Goal: Answer question/provide support: Share knowledge or assist other users

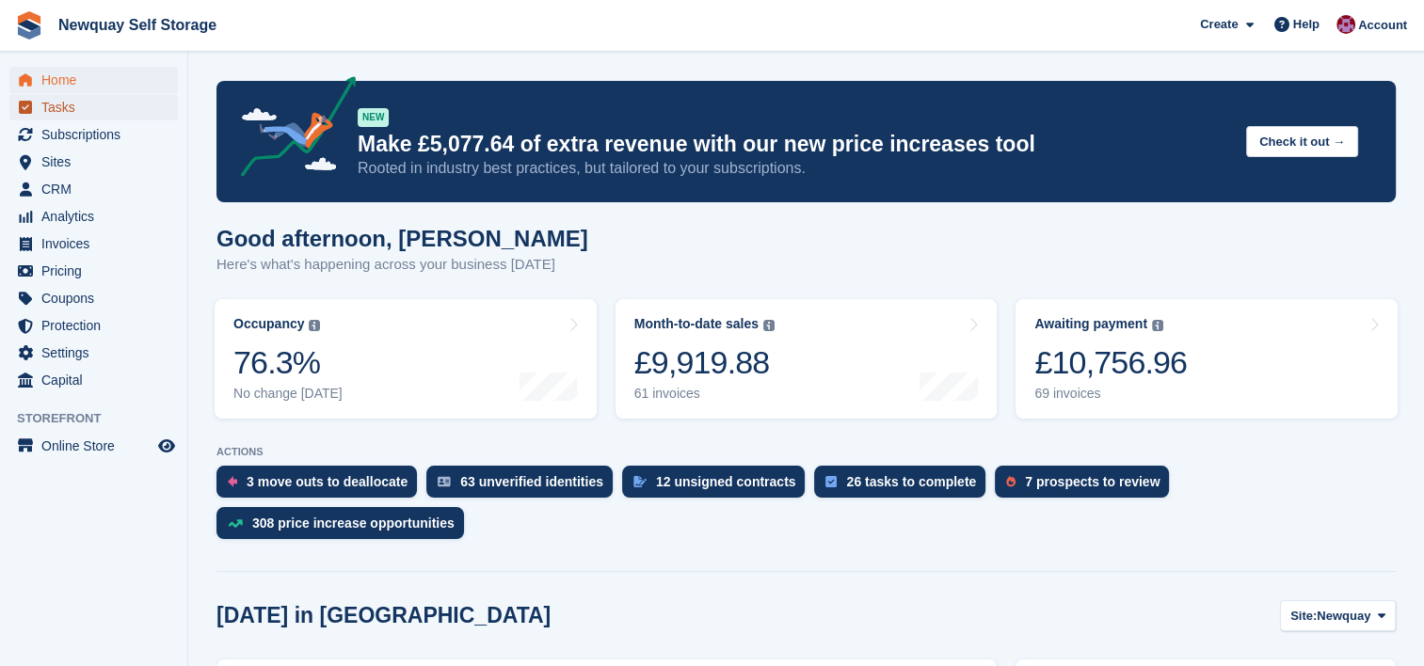
click at [68, 99] on span "Tasks" at bounding box center [97, 107] width 113 height 26
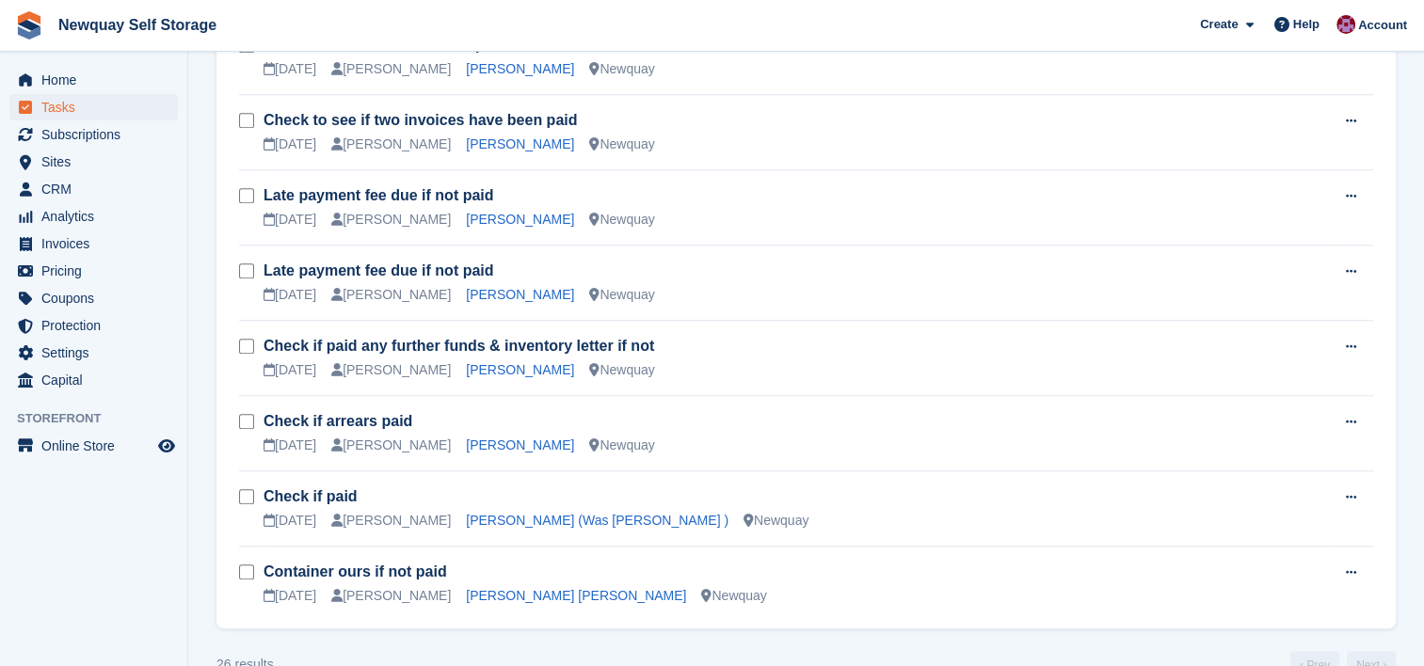
scroll to position [1620, 0]
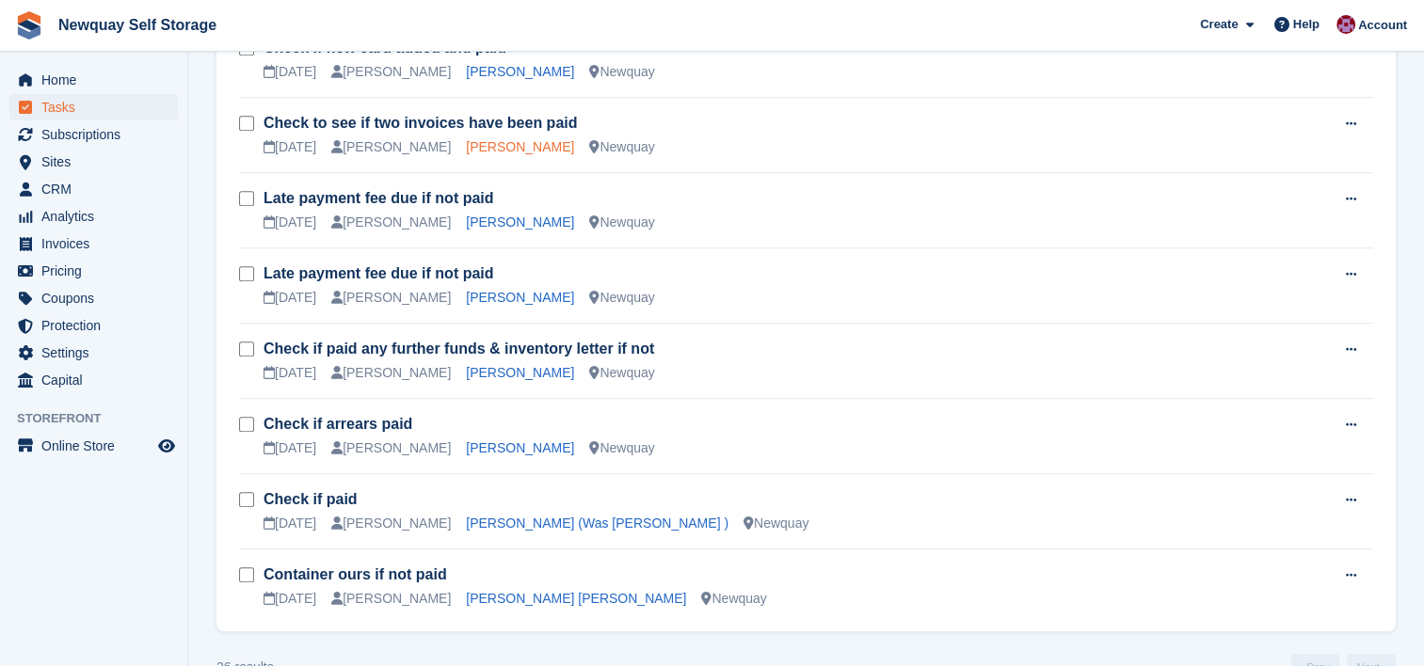
click at [466, 143] on link "Tristan Choy" at bounding box center [520, 146] width 108 height 15
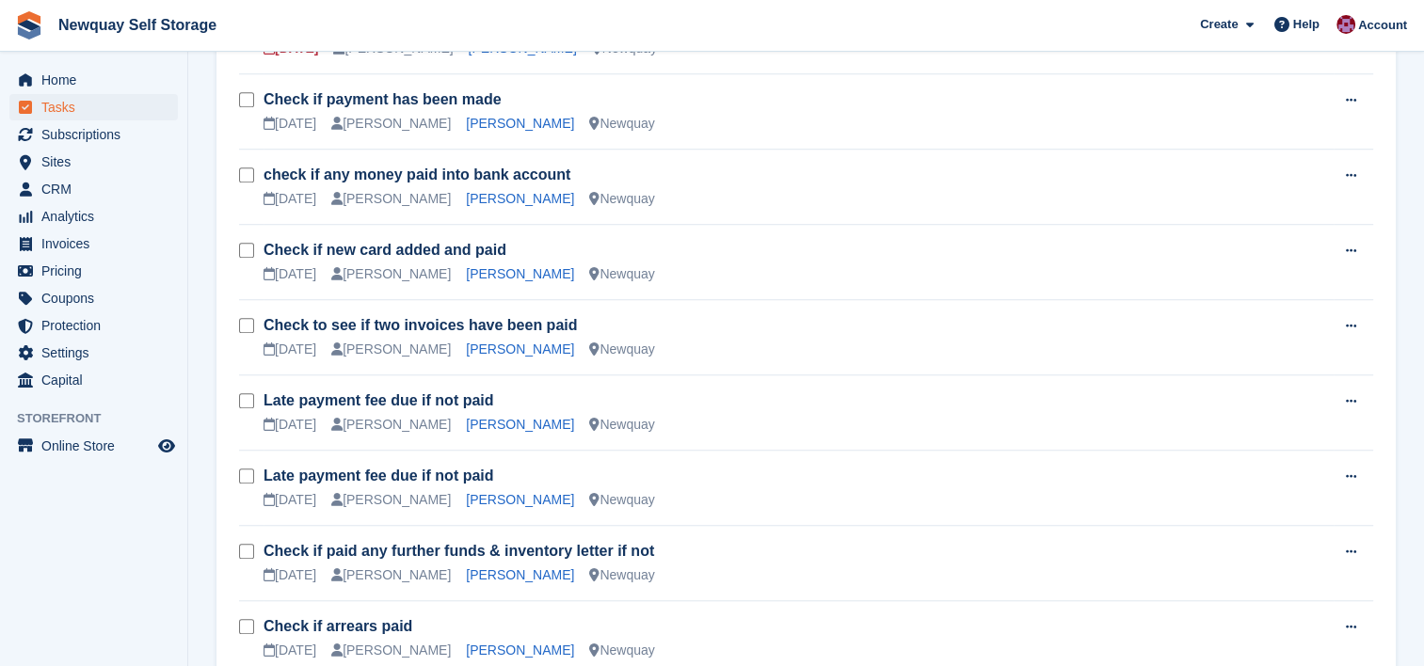
scroll to position [1412, 0]
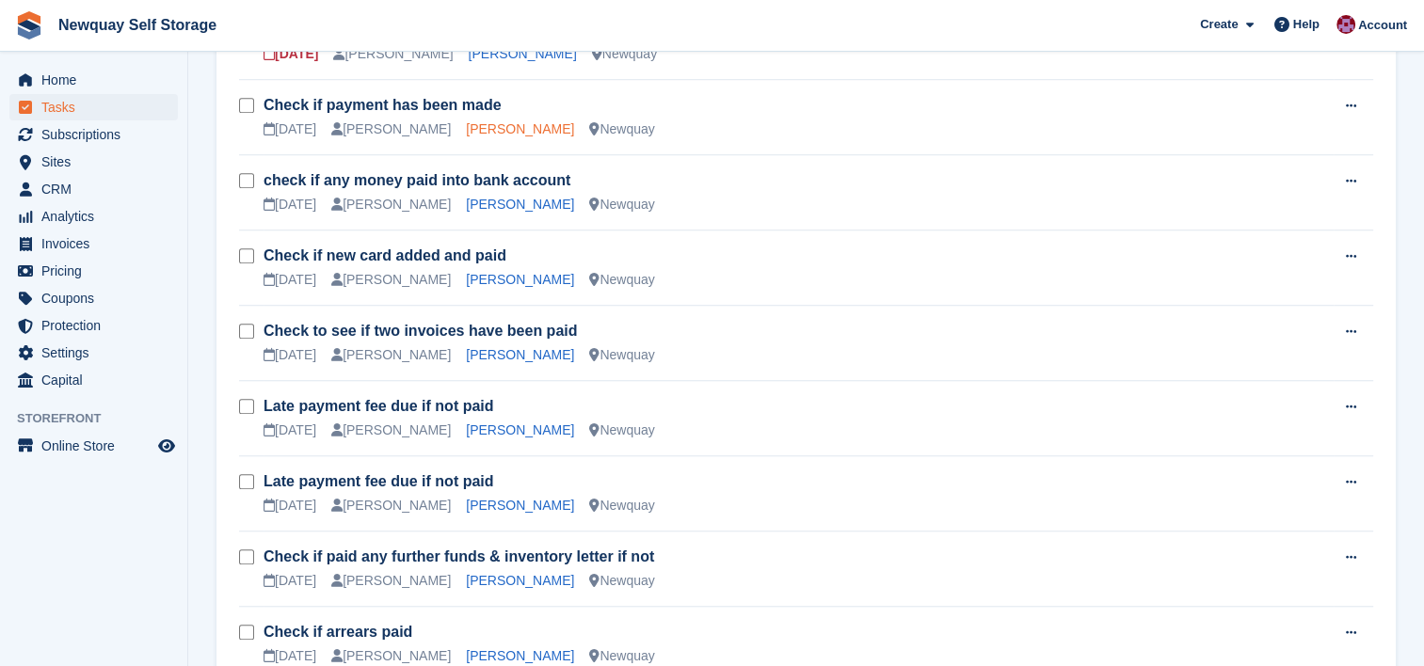
click at [466, 129] on link "Andrew Telfer" at bounding box center [520, 128] width 108 height 15
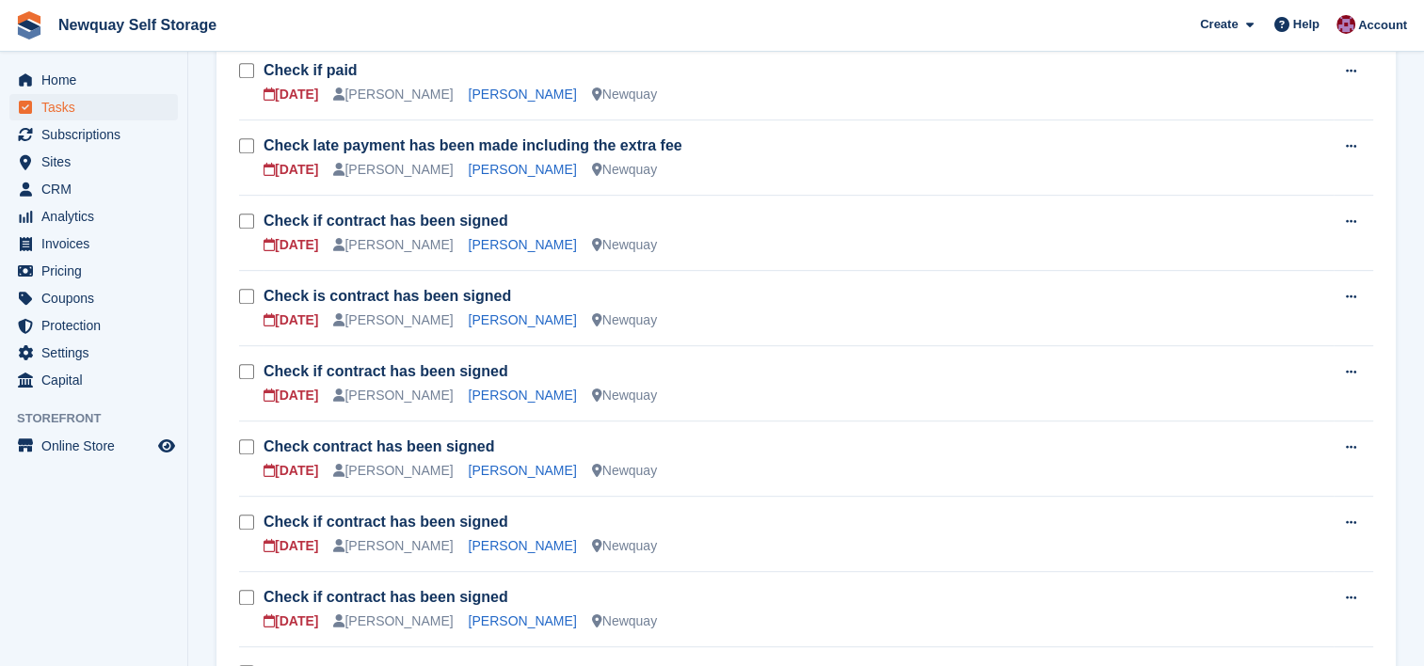
scroll to position [844, 0]
click at [507, 172] on link "Sonia Forgham" at bounding box center [523, 170] width 108 height 15
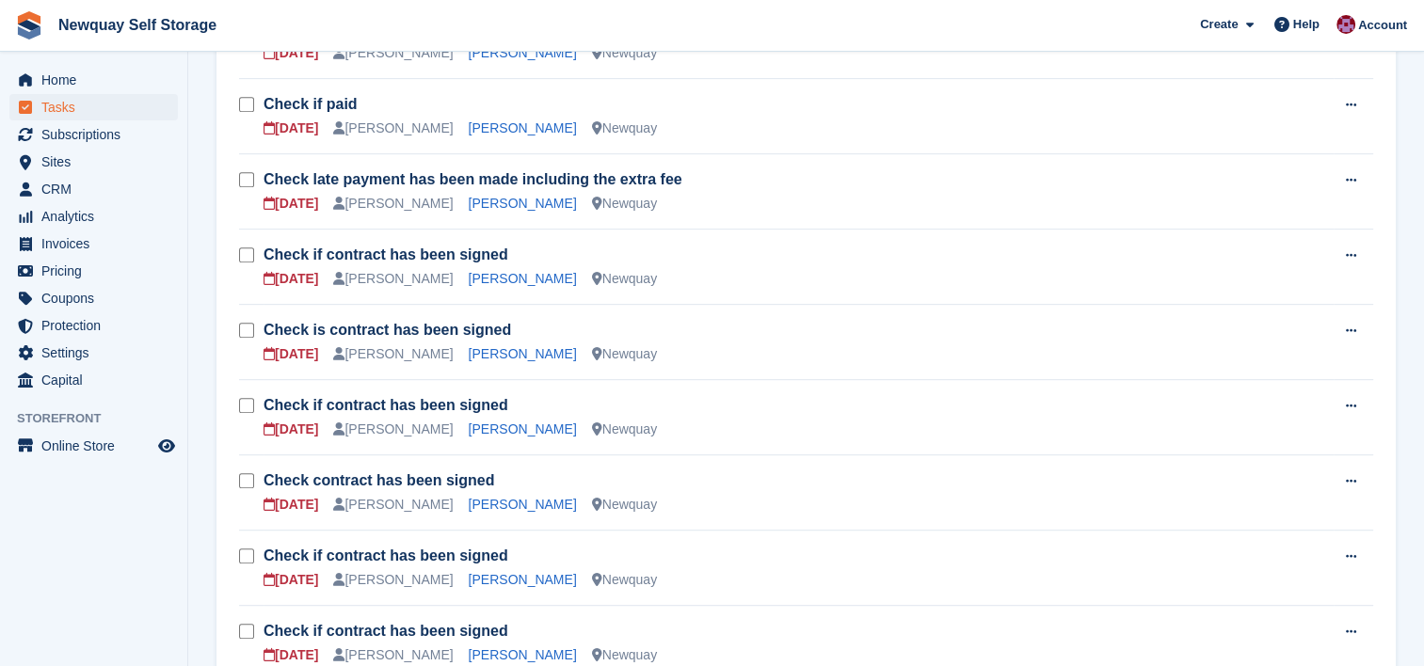
scroll to position [810, 0]
click at [496, 132] on link "Damien Diablo" at bounding box center [523, 128] width 108 height 15
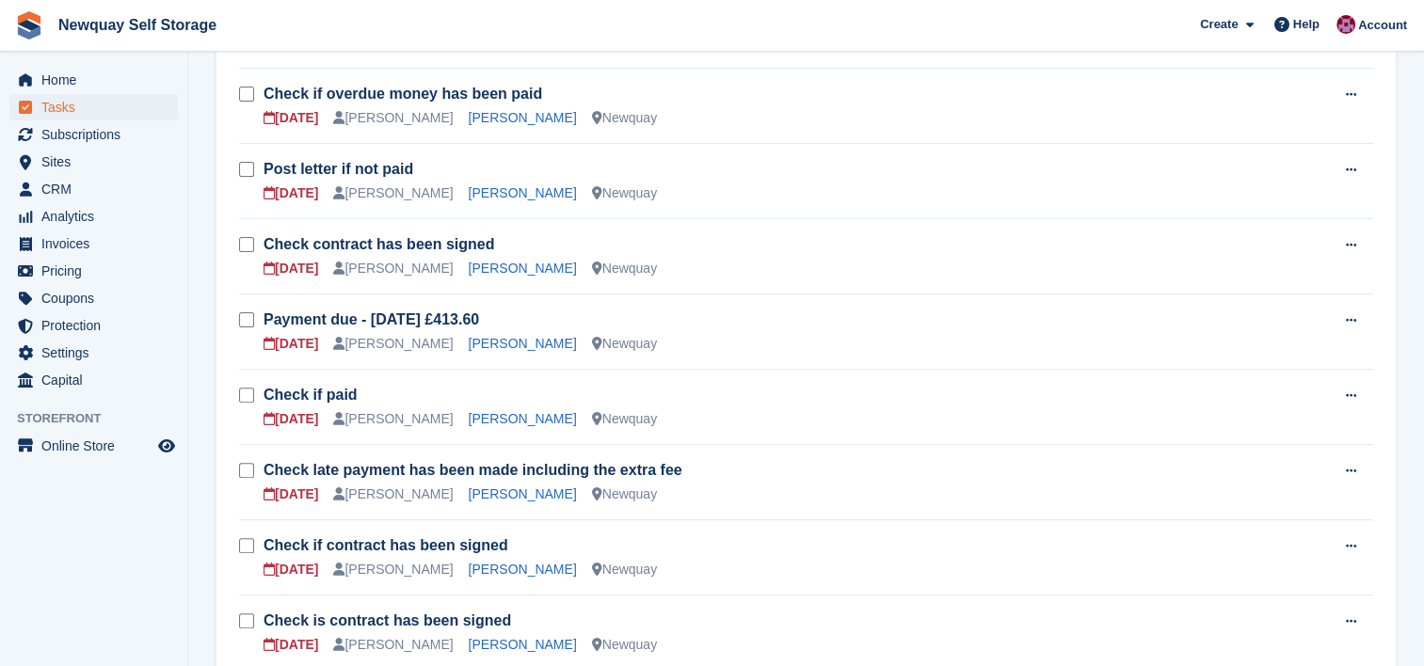
scroll to position [519, 0]
click at [480, 119] on link "Luke McCafferty" at bounding box center [523, 118] width 108 height 15
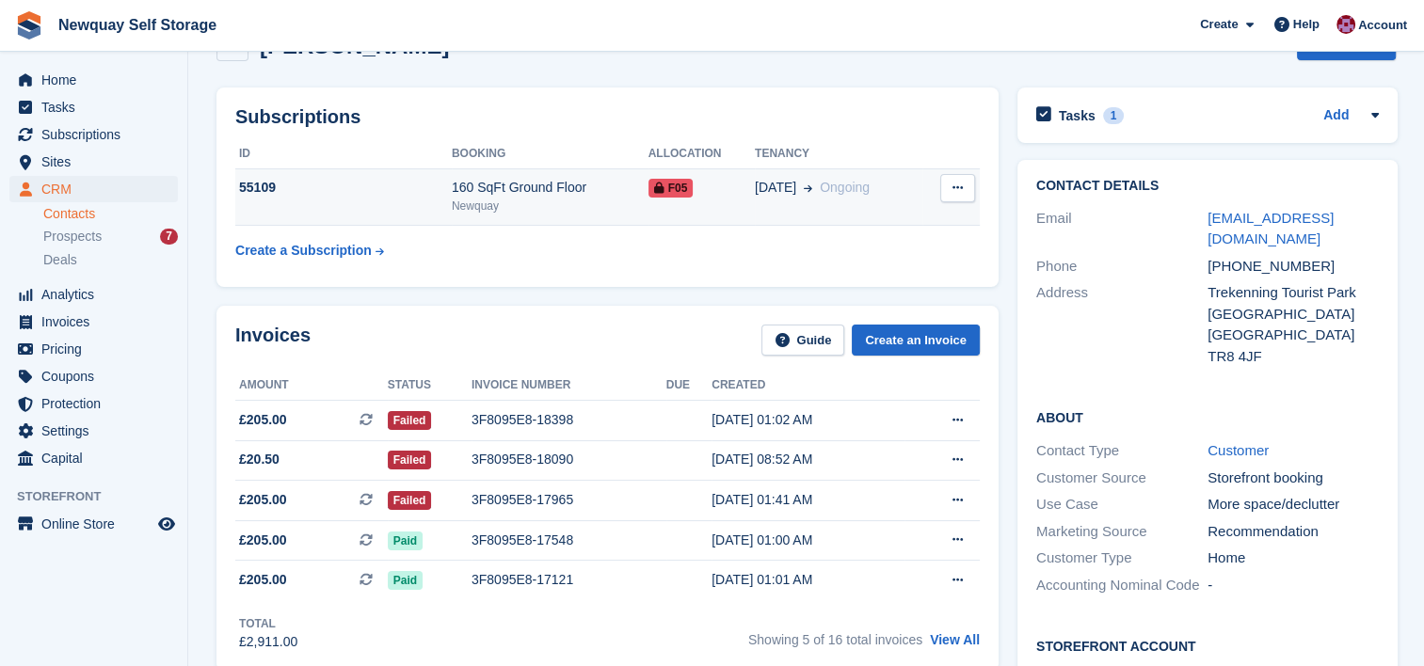
scroll to position [53, 0]
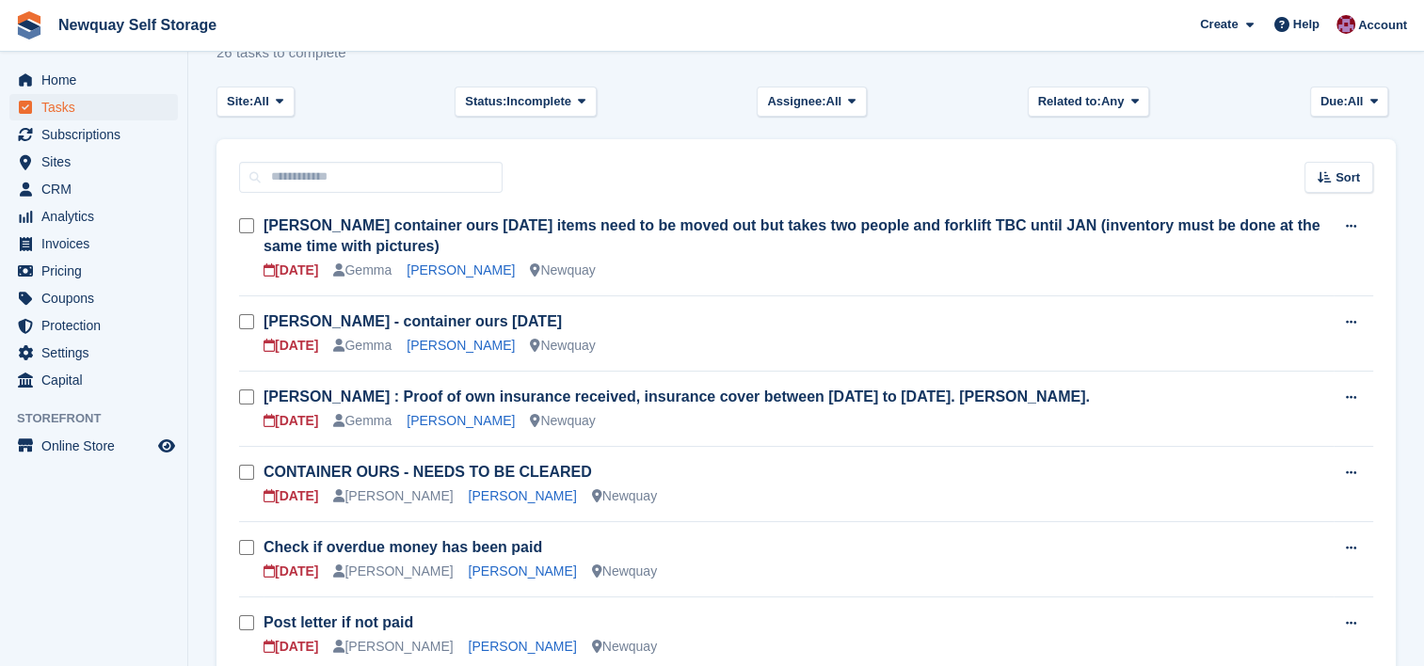
scroll to position [64, 0]
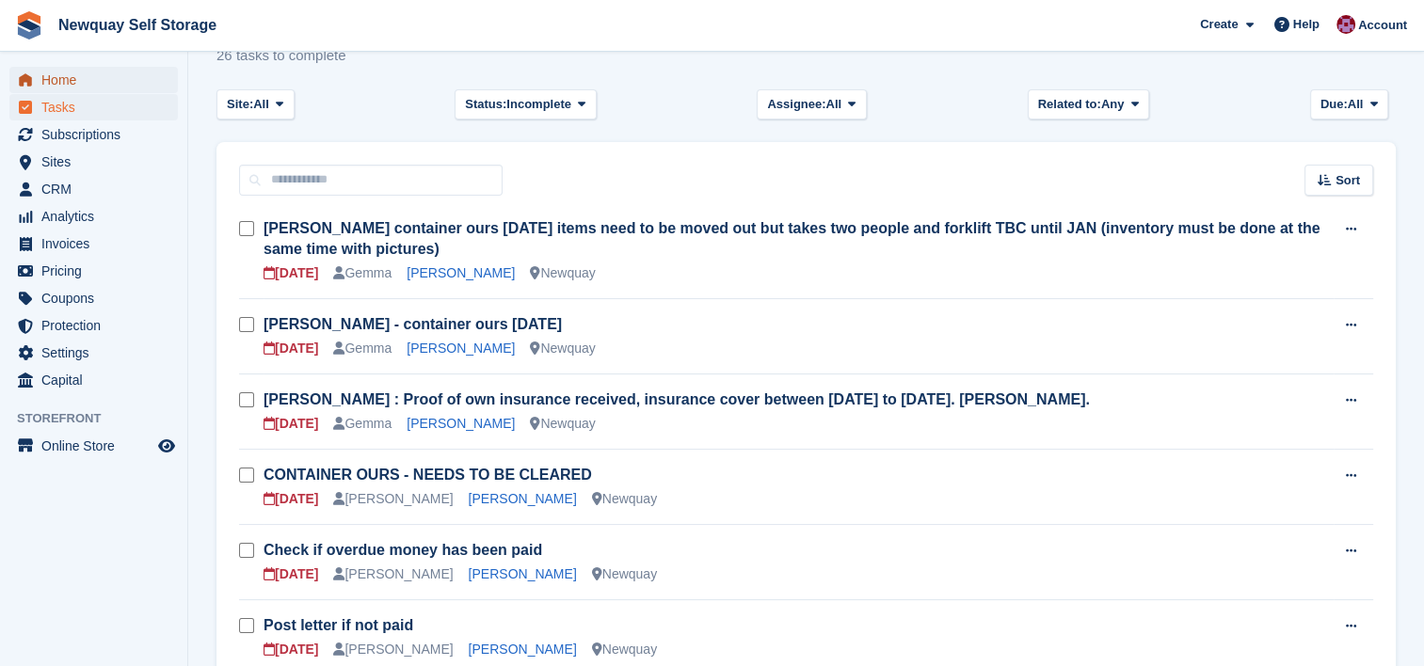
click at [63, 80] on span "Home" at bounding box center [97, 80] width 113 height 26
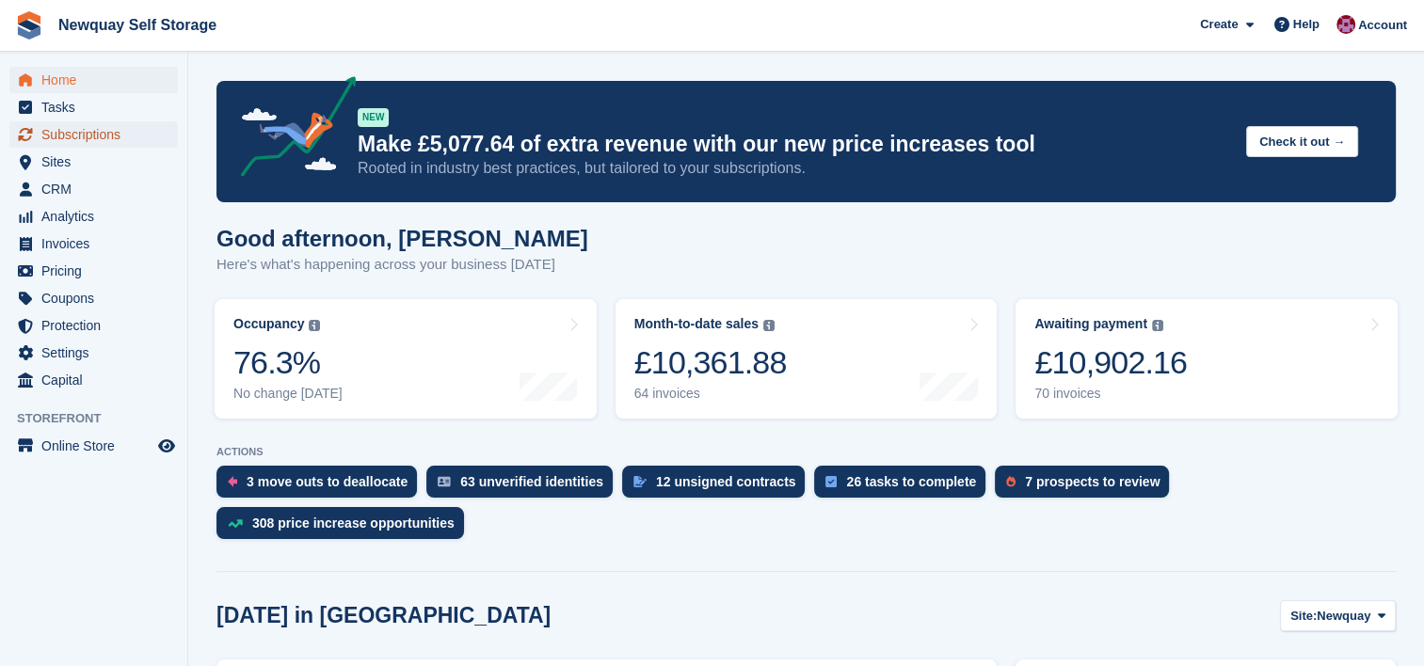
click at [96, 128] on span "Subscriptions" at bounding box center [97, 134] width 113 height 26
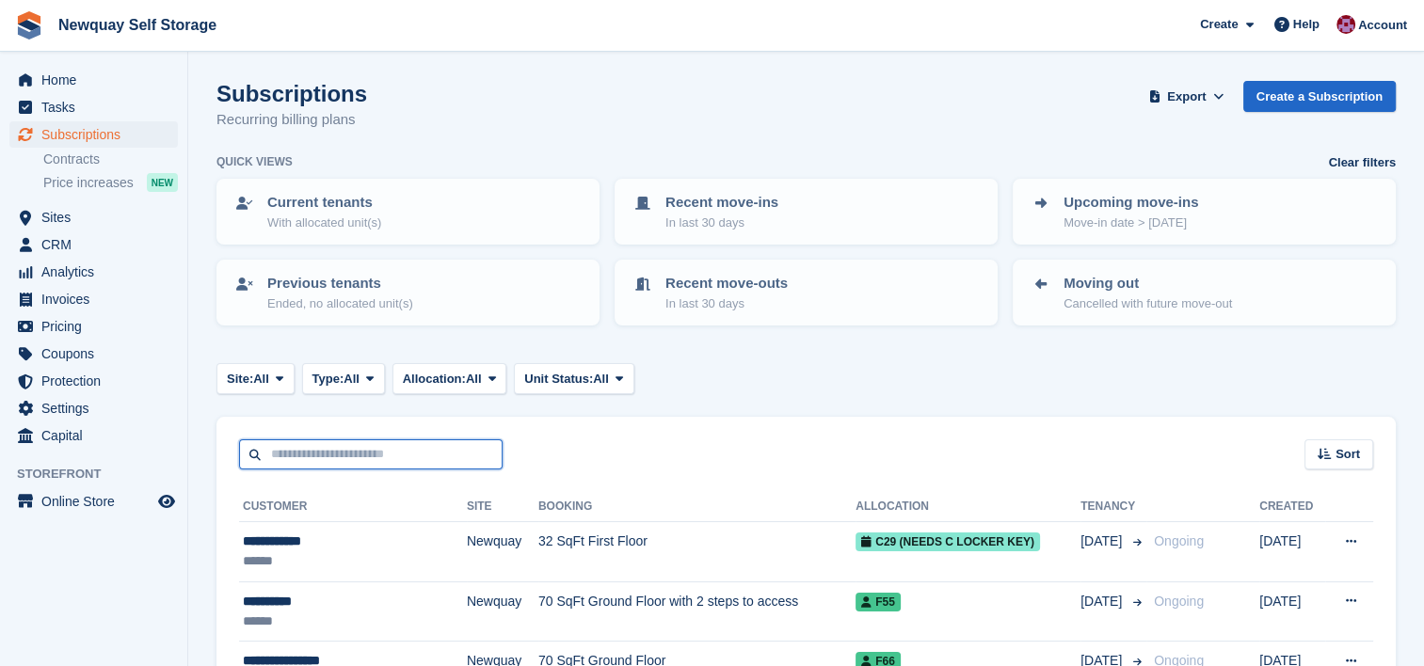
click at [361, 453] on input "text" at bounding box center [370, 454] width 263 height 31
type input "******"
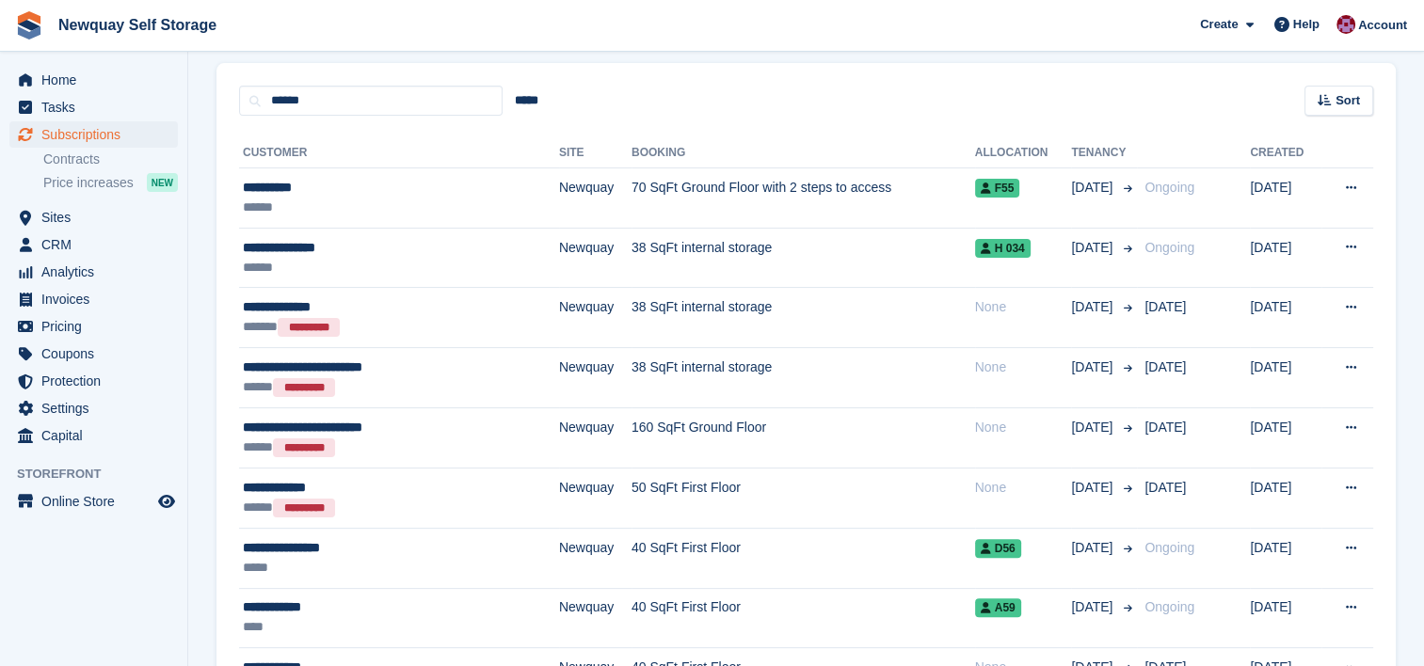
scroll to position [350, 0]
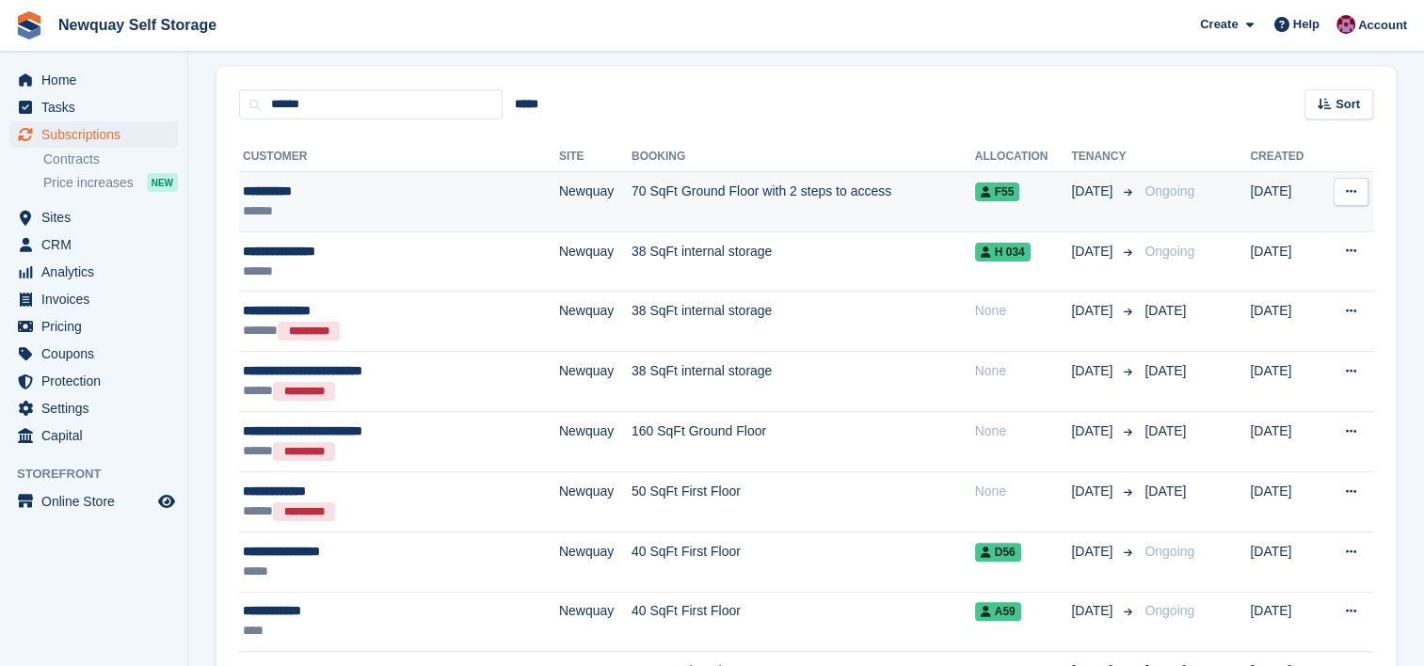
click at [414, 202] on div "******" at bounding box center [362, 211] width 238 height 20
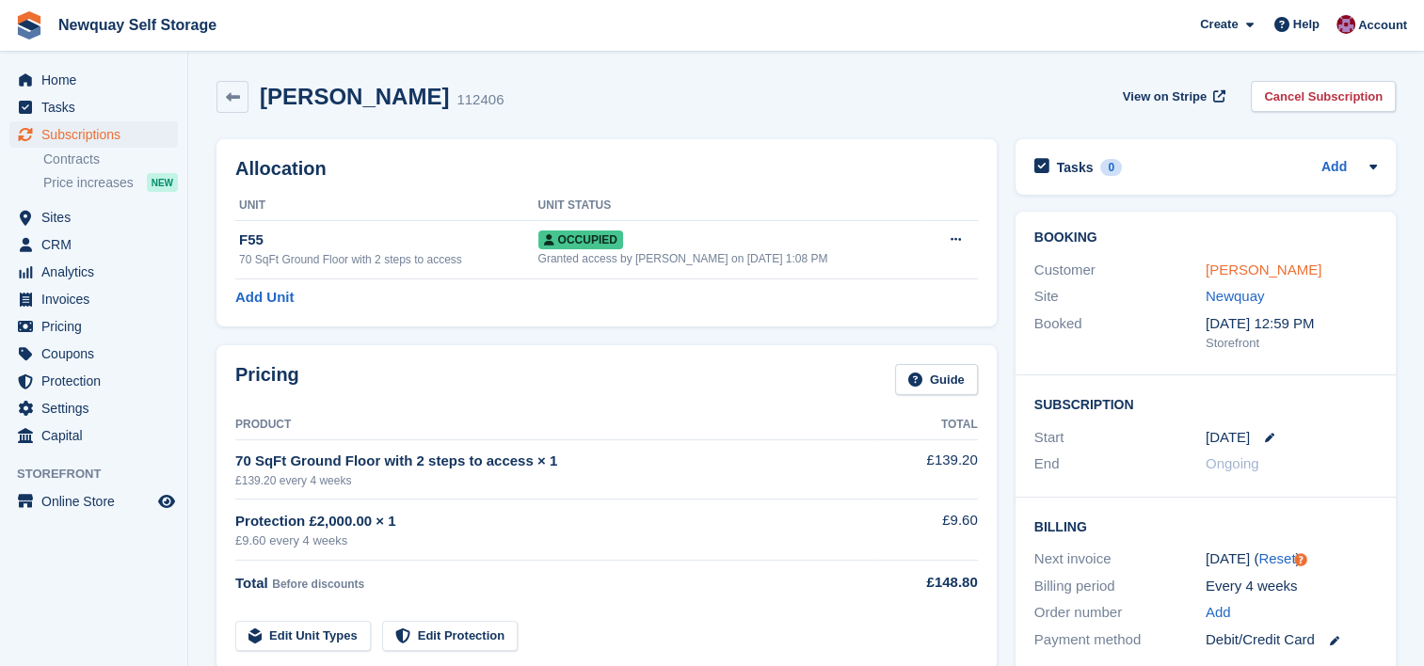
click at [1251, 267] on link "Fay Morris" at bounding box center [1263, 270] width 116 height 16
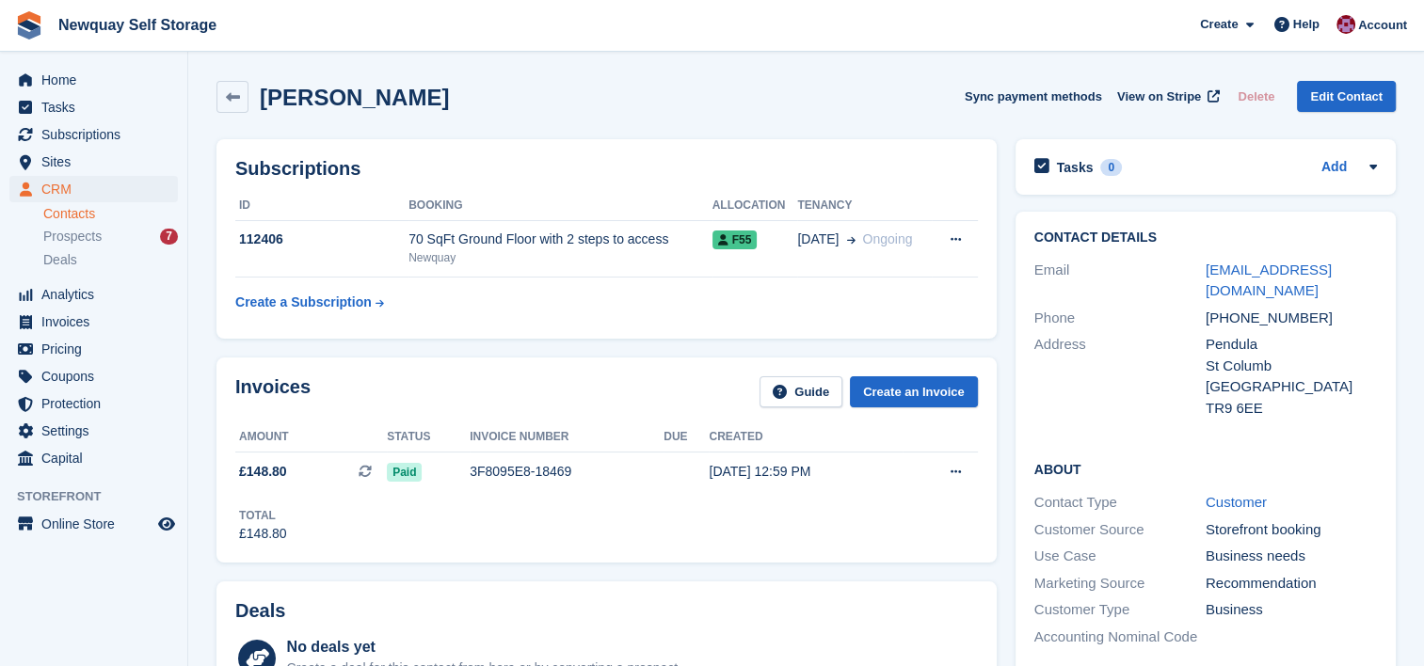
scroll to position [518, 0]
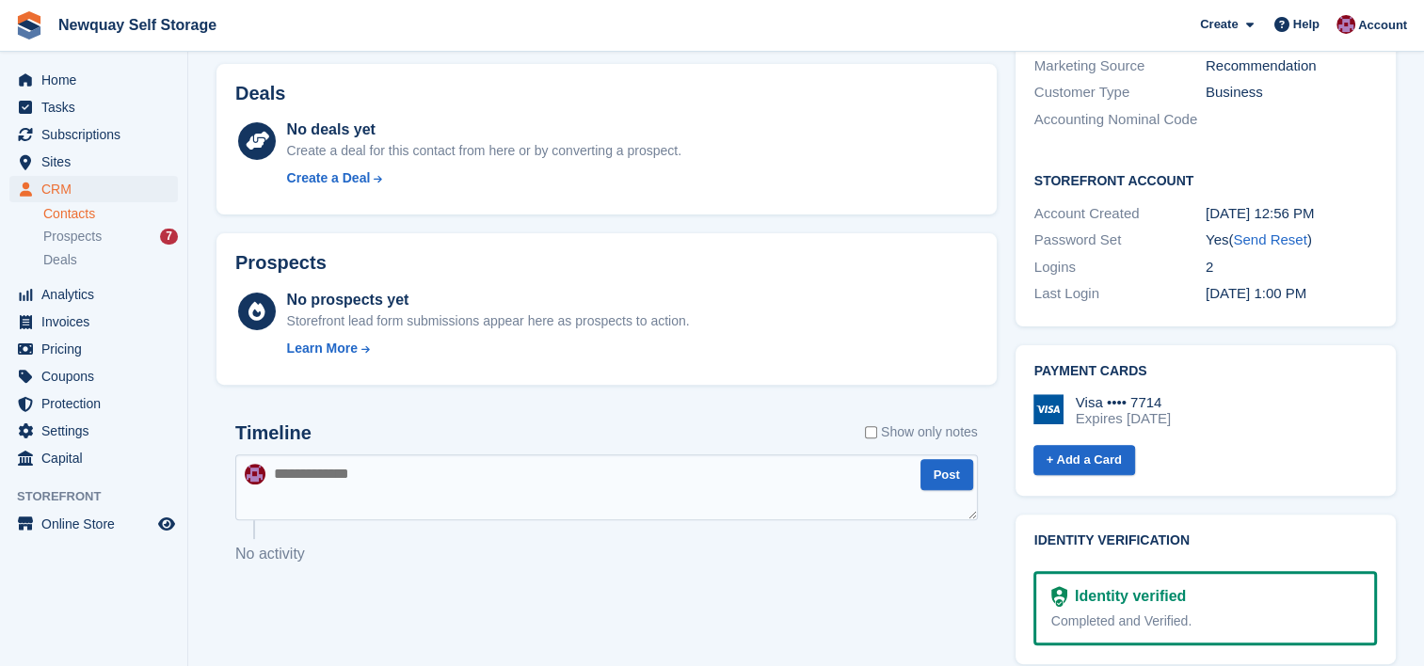
click at [391, 478] on textarea at bounding box center [606, 487] width 742 height 66
click at [469, 476] on textarea "**********" at bounding box center [606, 487] width 742 height 66
click at [542, 479] on textarea "**********" at bounding box center [606, 487] width 742 height 66
type textarea "**********"
click at [952, 475] on button "Post" at bounding box center [946, 474] width 53 height 31
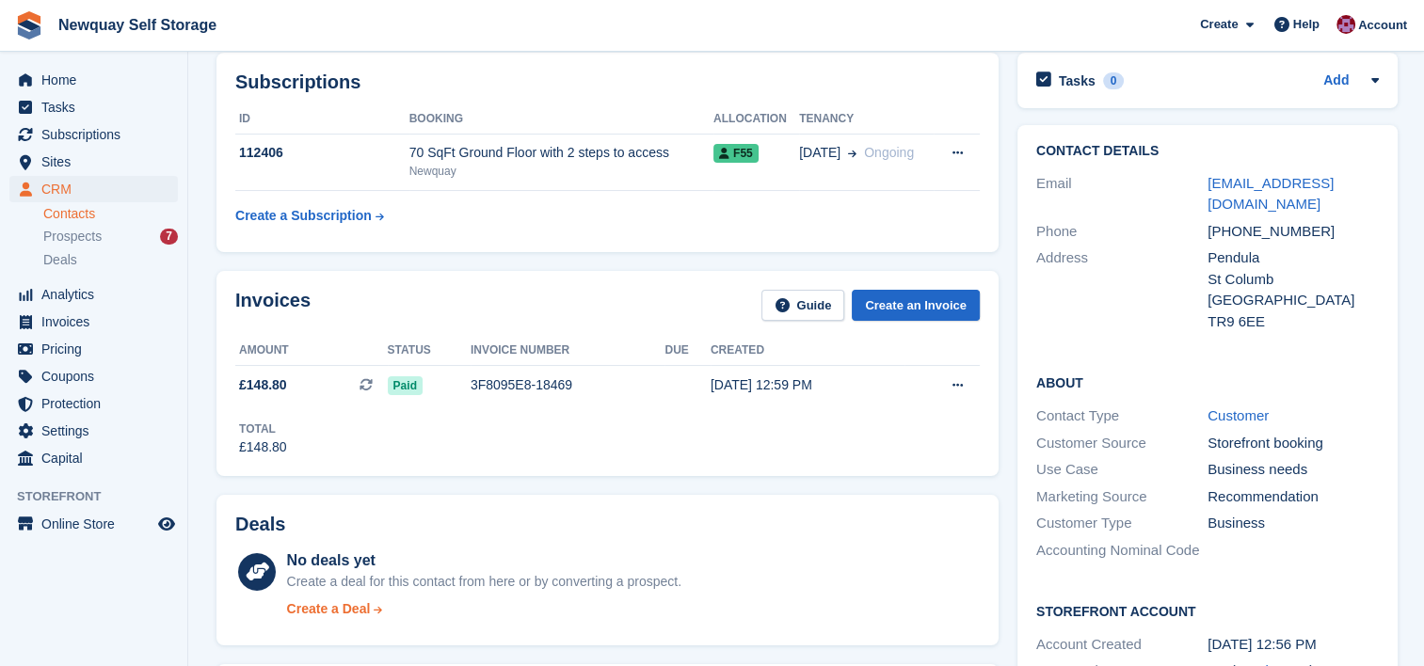
scroll to position [0, 0]
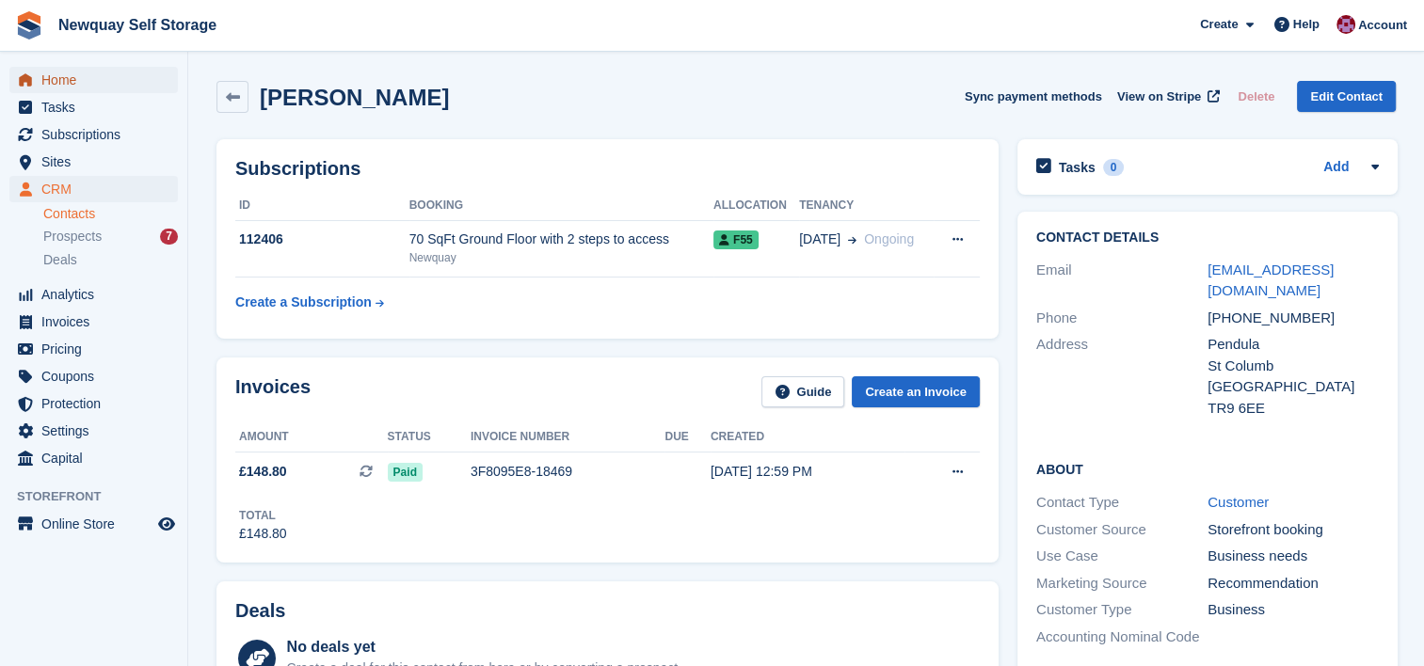
click at [54, 79] on span "Home" at bounding box center [97, 80] width 113 height 26
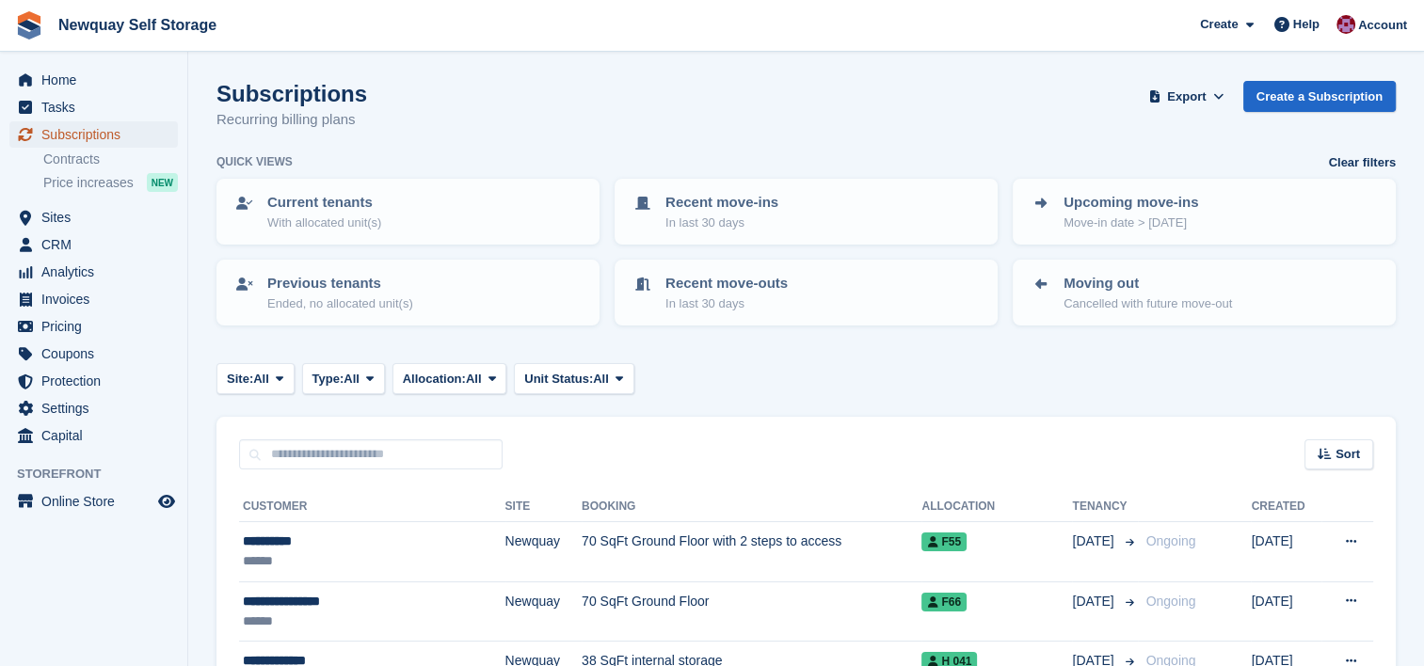
click at [80, 136] on span "Subscriptions" at bounding box center [97, 134] width 113 height 26
